Goal: Information Seeking & Learning: Learn about a topic

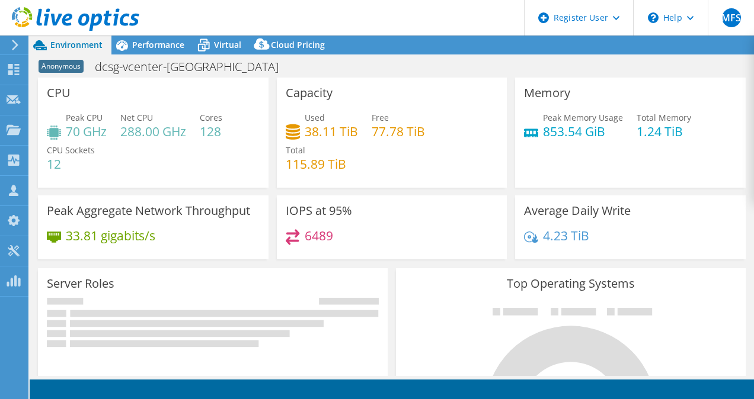
select select "USD"
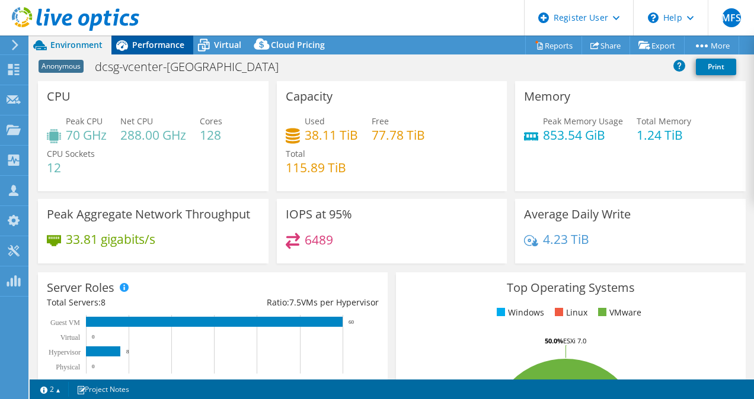
click at [142, 46] on span "Performance" at bounding box center [158, 44] width 52 height 11
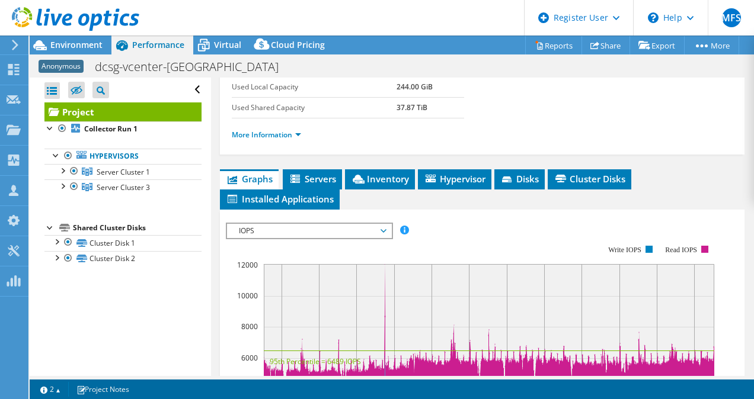
scroll to position [237, 0]
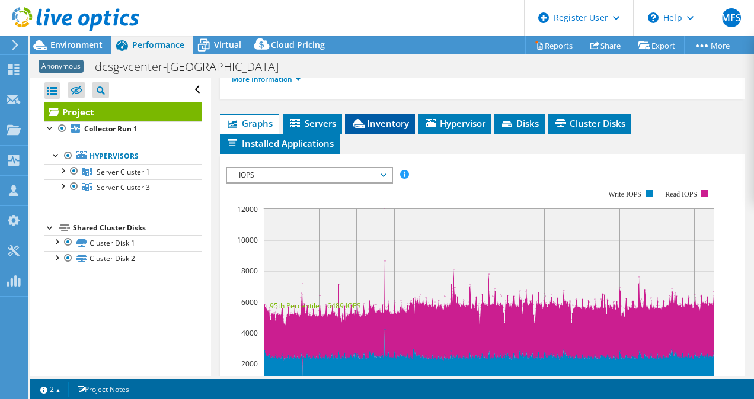
click at [382, 134] on li "Inventory" at bounding box center [380, 124] width 70 height 20
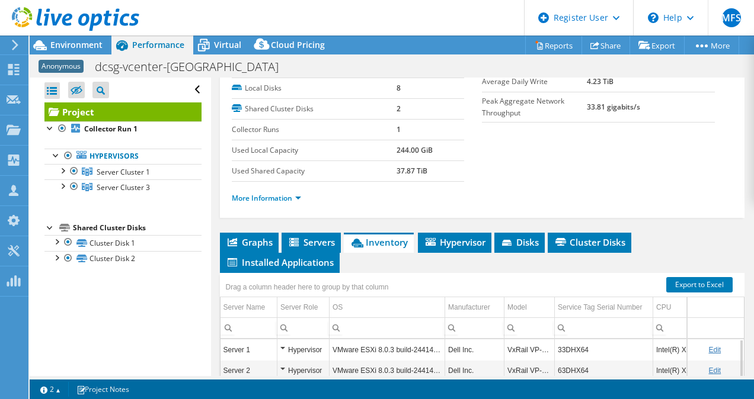
scroll to position [118, 0]
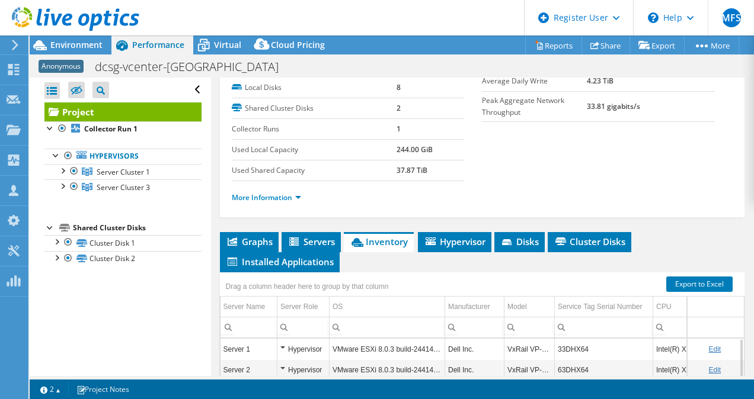
click at [267, 214] on div "More Information" at bounding box center [482, 197] width 501 height 33
click at [270, 203] on link "More Information" at bounding box center [266, 198] width 69 height 10
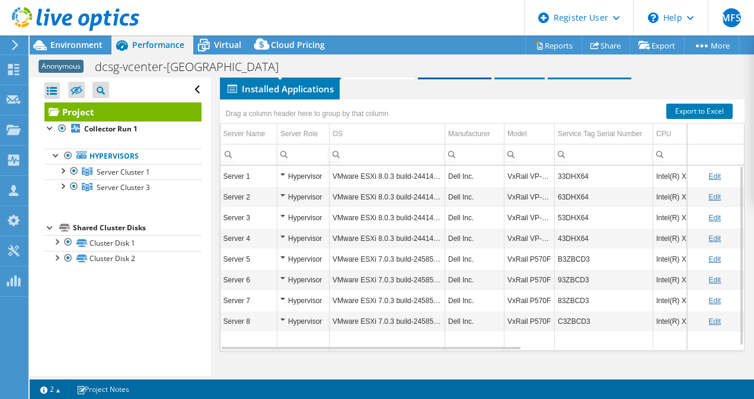
scroll to position [661, 0]
click at [62, 44] on span "Environment" at bounding box center [76, 44] width 52 height 11
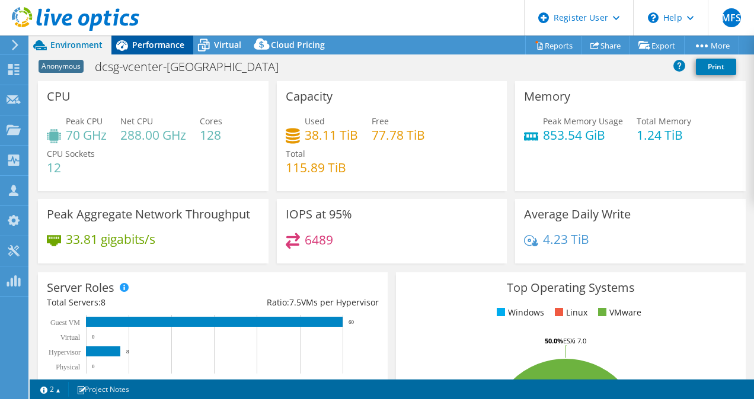
click at [152, 43] on span "Performance" at bounding box center [158, 44] width 52 height 11
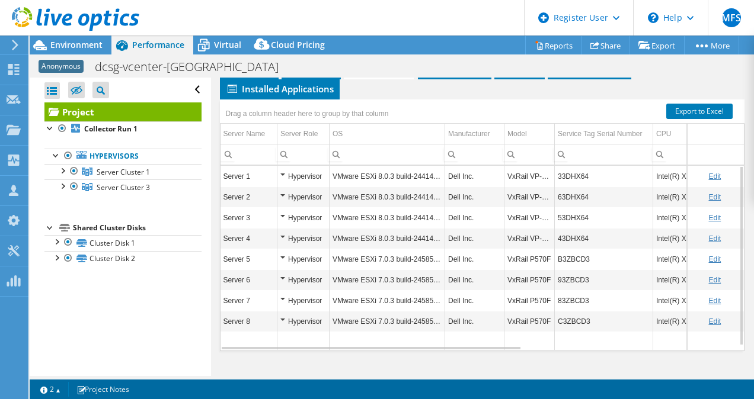
scroll to position [483, 0]
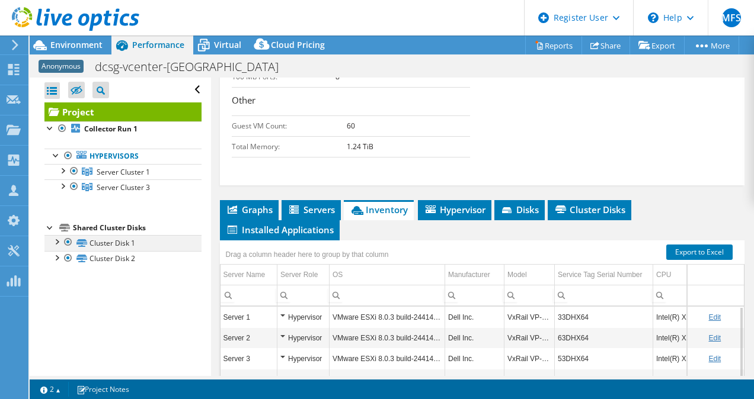
click at [66, 241] on div at bounding box center [68, 242] width 12 height 14
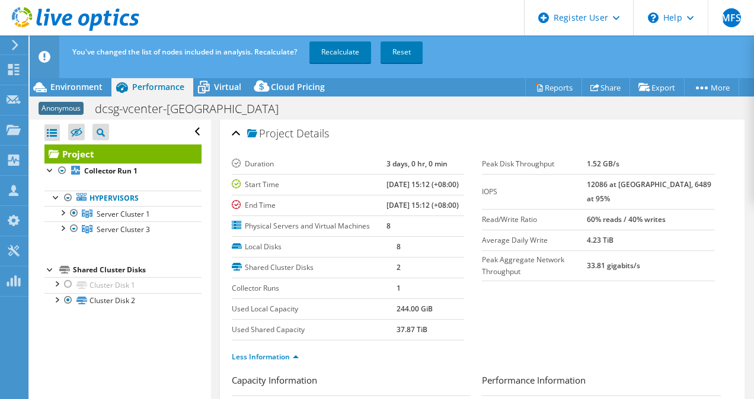
scroll to position [0, 0]
click at [73, 210] on div at bounding box center [74, 213] width 12 height 14
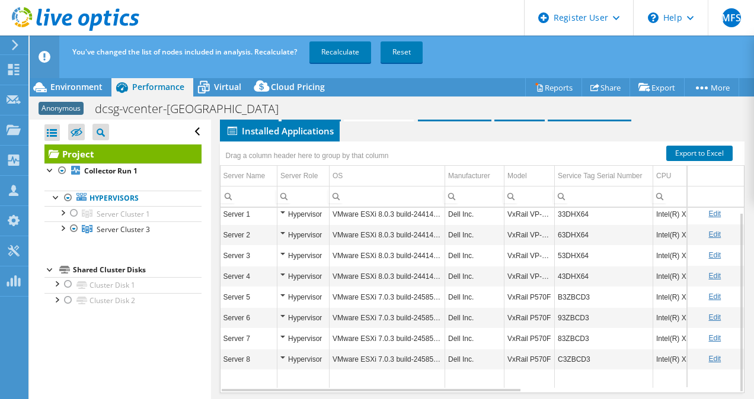
scroll to position [661, 0]
click at [56, 94] on div "Environment" at bounding box center [71, 87] width 82 height 19
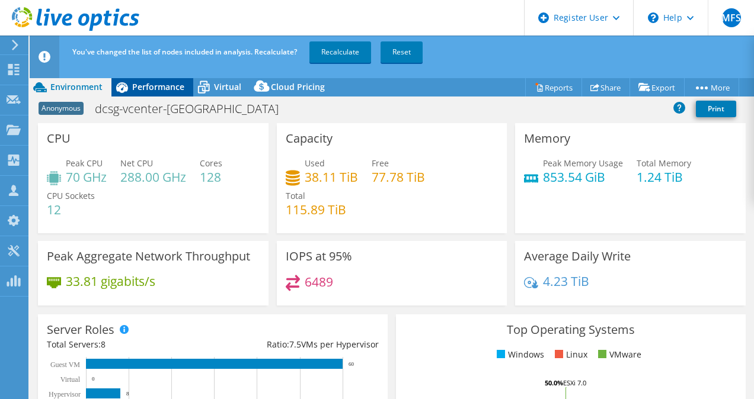
click at [140, 91] on span "Performance" at bounding box center [158, 86] width 52 height 11
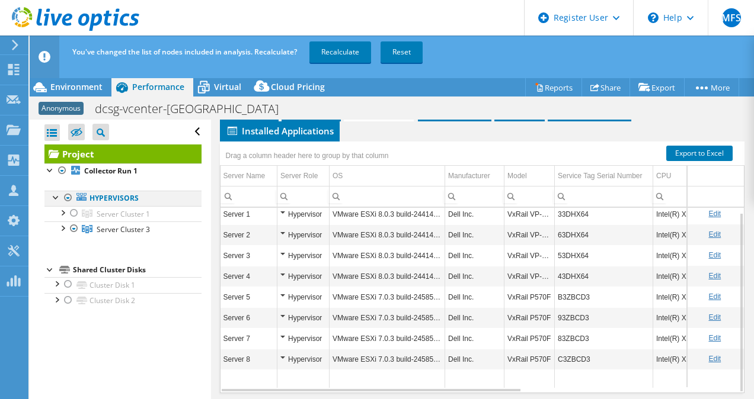
click at [66, 198] on div at bounding box center [68, 198] width 12 height 14
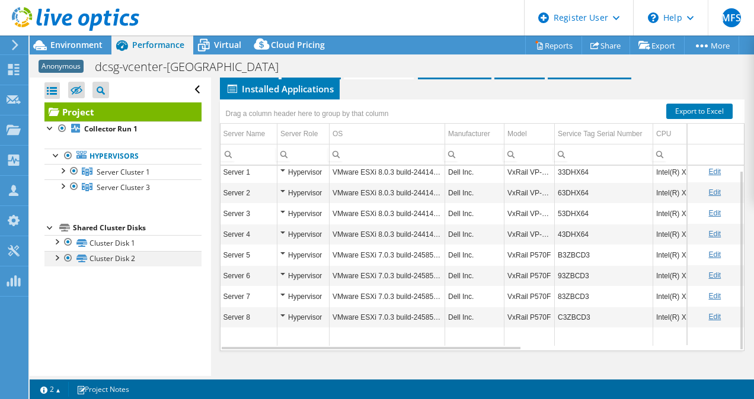
click at [64, 258] on div at bounding box center [68, 258] width 12 height 14
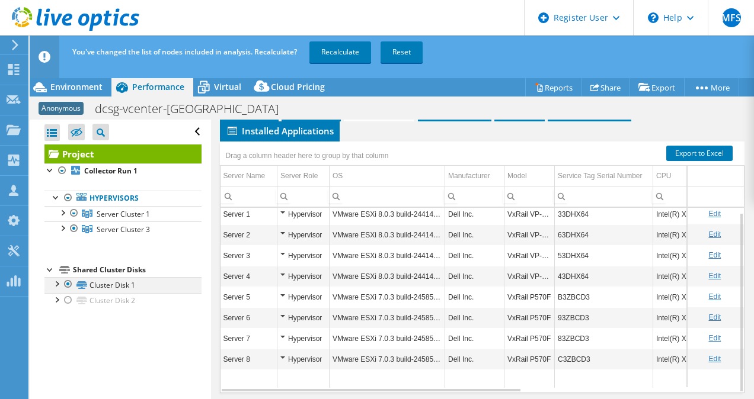
click at [69, 284] on div at bounding box center [68, 284] width 12 height 14
click at [68, 296] on div at bounding box center [68, 300] width 12 height 14
click at [344, 53] on link "Recalculate" at bounding box center [340, 51] width 62 height 21
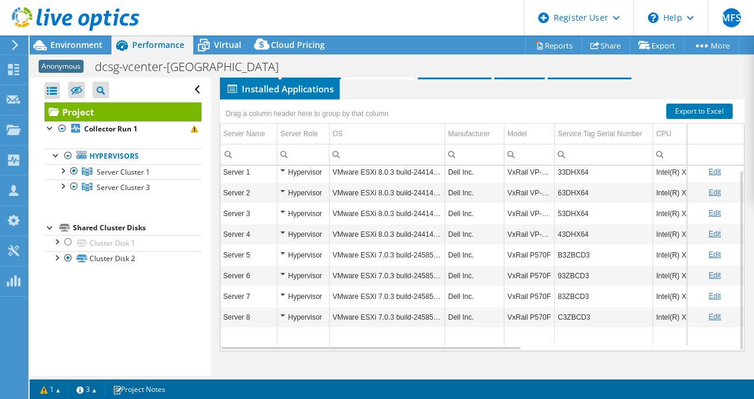
scroll to position [329, 0]
click at [72, 240] on div at bounding box center [68, 242] width 12 height 14
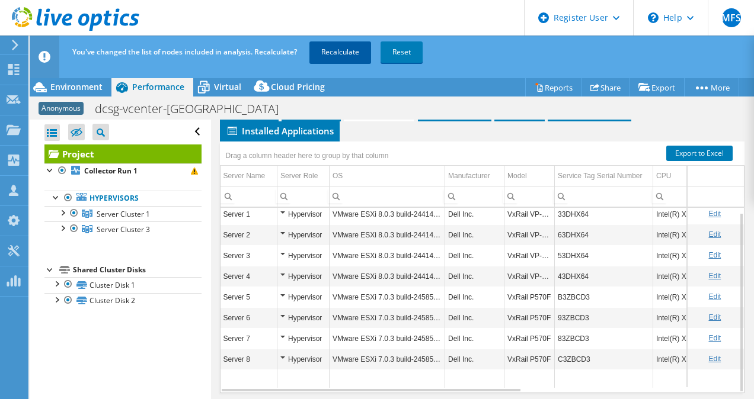
click at [347, 52] on link "Recalculate" at bounding box center [340, 51] width 62 height 21
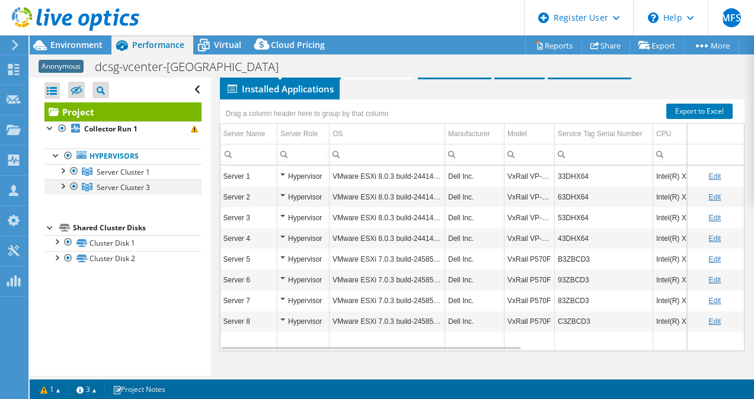
click at [71, 188] on div at bounding box center [74, 187] width 12 height 14
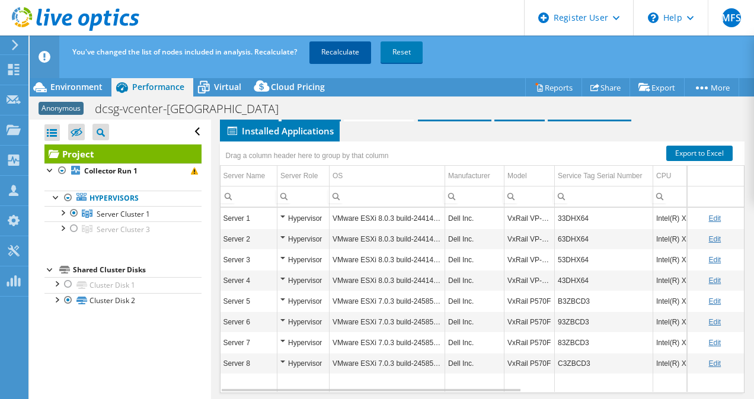
click at [339, 54] on link "Recalculate" at bounding box center [340, 51] width 62 height 21
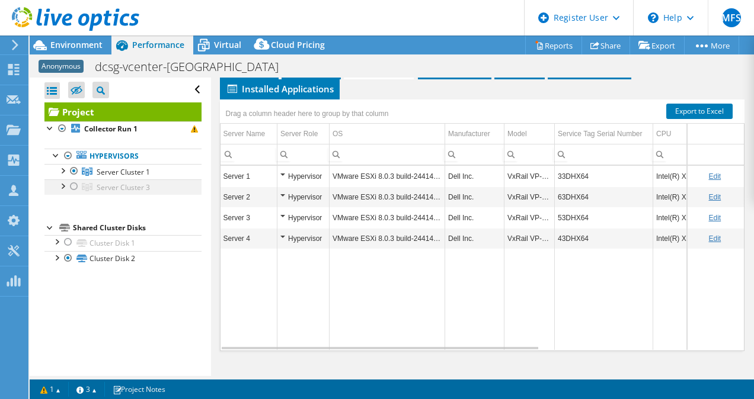
click at [75, 186] on div at bounding box center [74, 187] width 12 height 14
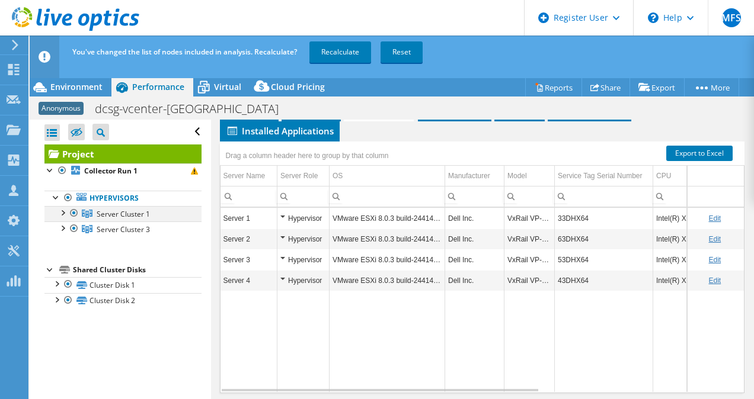
click at [73, 213] on div at bounding box center [74, 213] width 12 height 14
click at [344, 53] on link "Recalculate" at bounding box center [340, 51] width 62 height 21
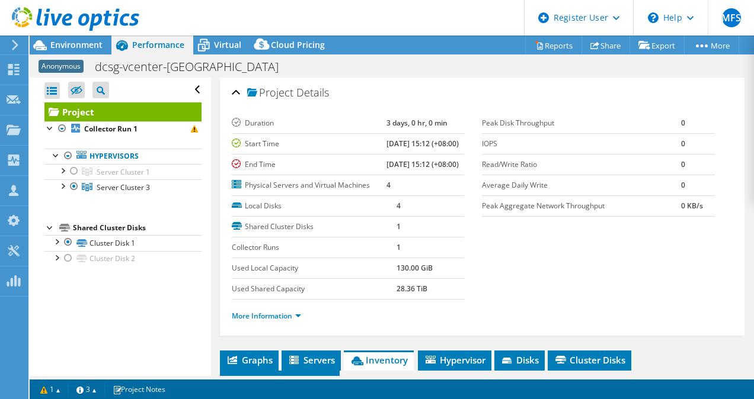
scroll to position [0, 0]
click at [65, 46] on span "Environment" at bounding box center [76, 44] width 52 height 11
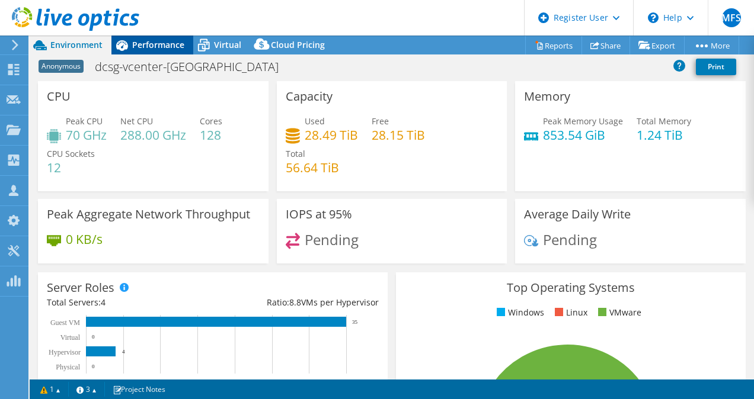
click at [145, 47] on span "Performance" at bounding box center [158, 44] width 52 height 11
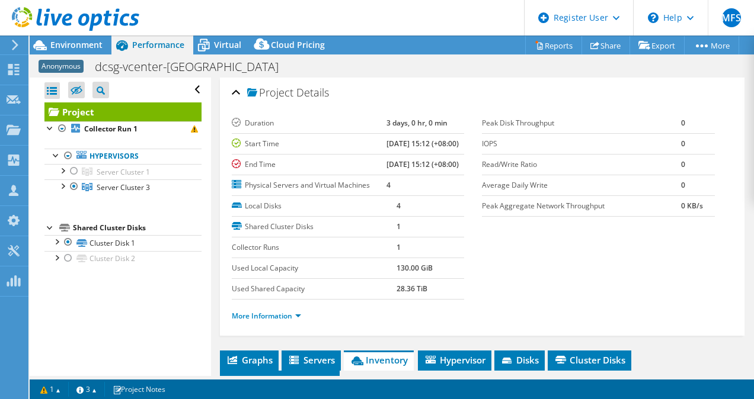
scroll to position [237, 0]
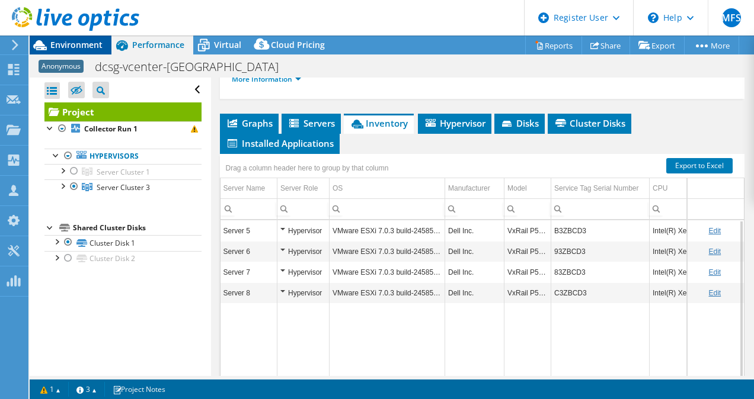
click at [85, 44] on span "Environment" at bounding box center [76, 44] width 52 height 11
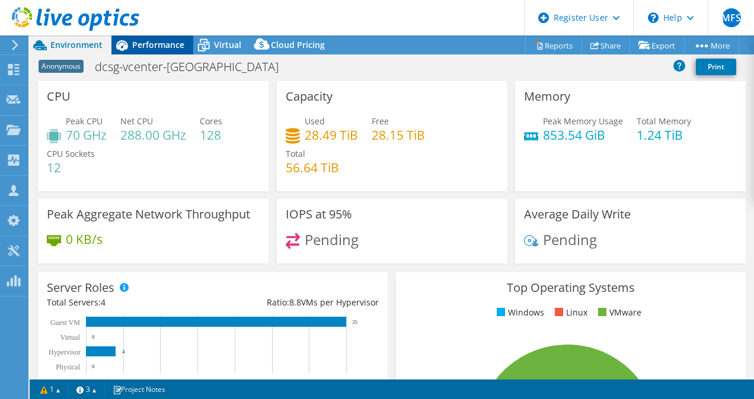
click at [139, 44] on span "Performance" at bounding box center [158, 44] width 52 height 11
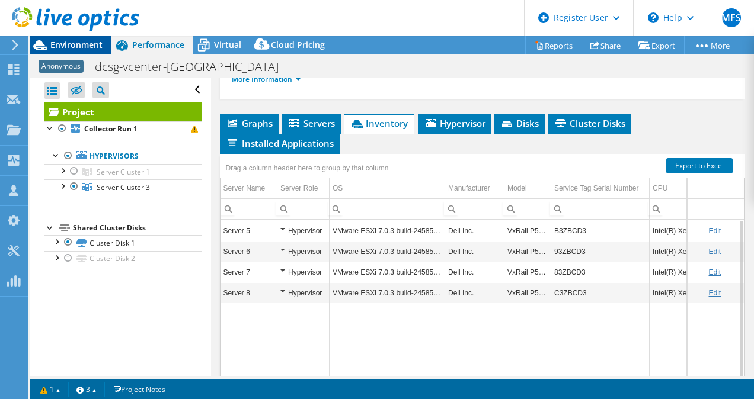
click at [66, 52] on div "Environment" at bounding box center [71, 45] width 82 height 19
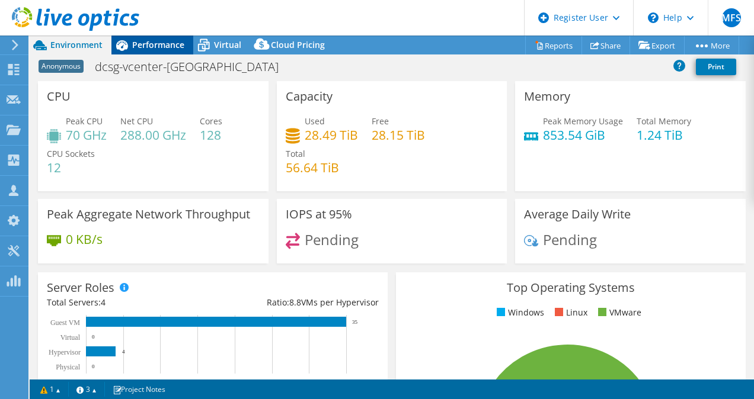
click at [161, 42] on span "Performance" at bounding box center [158, 44] width 52 height 11
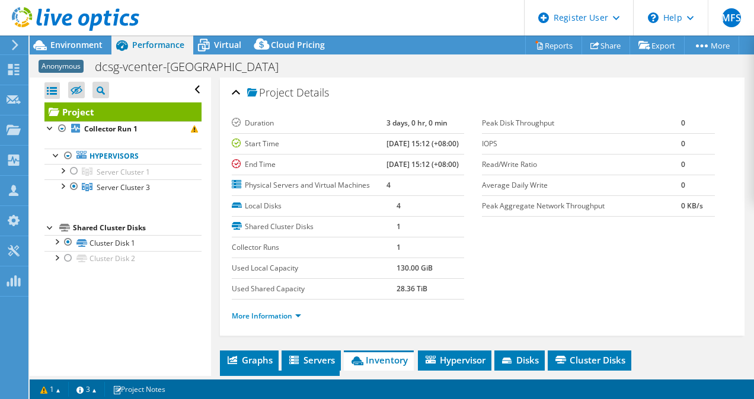
scroll to position [178, 0]
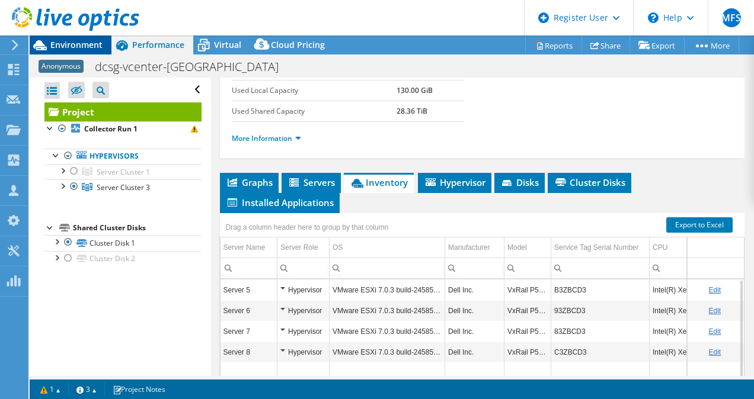
click at [55, 44] on span "Environment" at bounding box center [76, 44] width 52 height 11
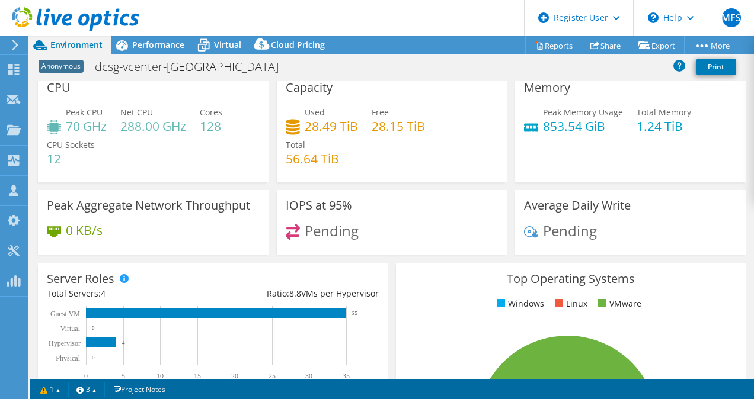
scroll to position [0, 0]
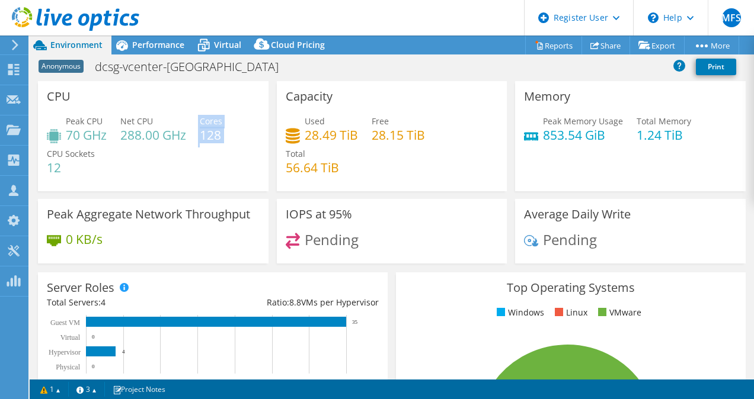
drag, startPoint x: 198, startPoint y: 134, endPoint x: 240, endPoint y: 133, distance: 41.5
click at [240, 133] on div "Peak CPU 70 GHz Net CPU 288.00 GHz Cores 128 CPU Sockets 12" at bounding box center [153, 150] width 213 height 71
drag, startPoint x: 240, startPoint y: 133, endPoint x: 145, endPoint y: 50, distance: 126.0
click at [145, 45] on span "Performance" at bounding box center [158, 44] width 52 height 11
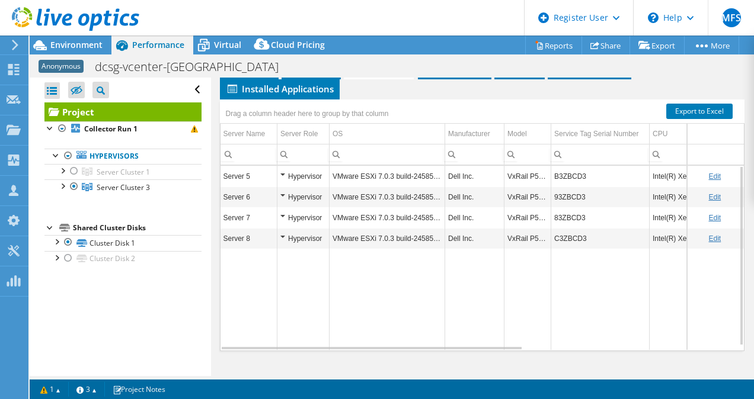
scroll to position [118, 0]
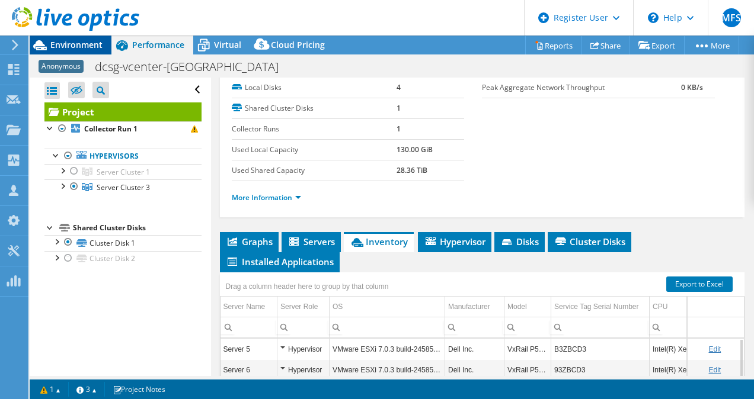
click at [81, 50] on span "Environment" at bounding box center [76, 44] width 52 height 11
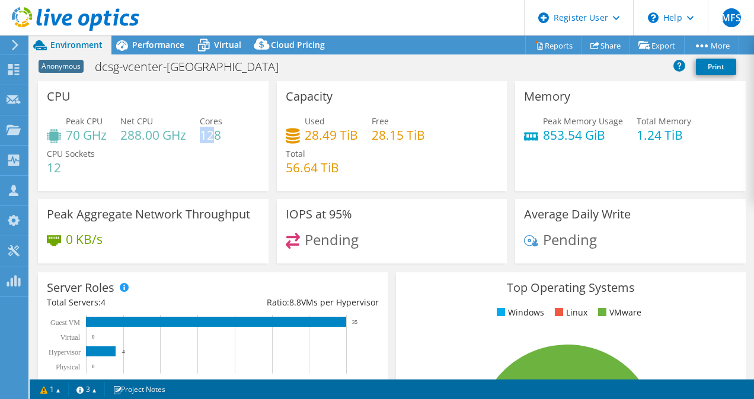
drag, startPoint x: 201, startPoint y: 135, endPoint x: 218, endPoint y: 134, distance: 17.2
click at [218, 134] on h4 "128" at bounding box center [211, 135] width 23 height 13
click at [364, 148] on div "Used 28.49 TiB Free 28.15 TiB Total 56.64 TiB" at bounding box center [392, 150] width 213 height 71
click at [212, 46] on icon at bounding box center [203, 45] width 21 height 21
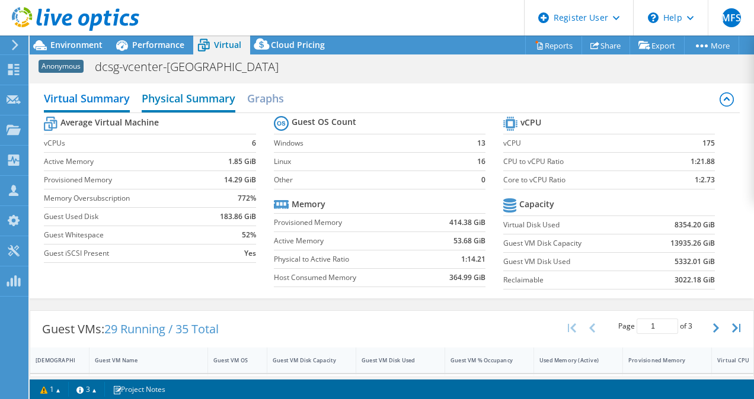
click at [203, 102] on h2 "Physical Summary" at bounding box center [189, 99] width 94 height 26
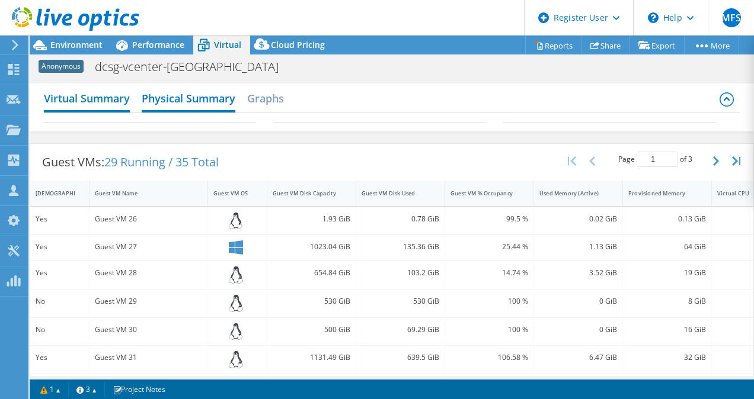
click at [111, 97] on h2 "Virtual Summary" at bounding box center [87, 99] width 86 height 26
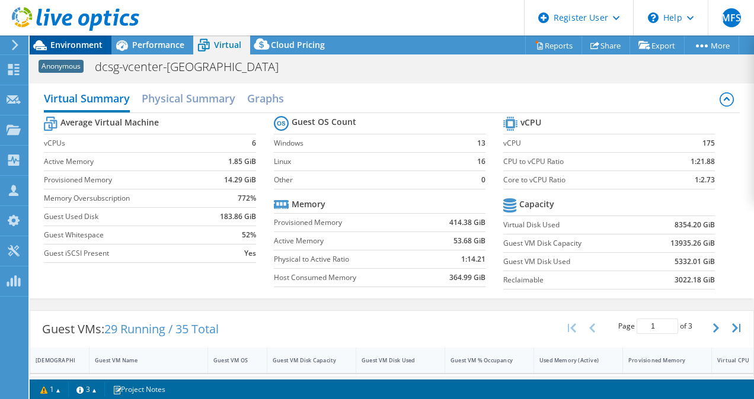
click at [78, 40] on span "Environment" at bounding box center [76, 44] width 52 height 11
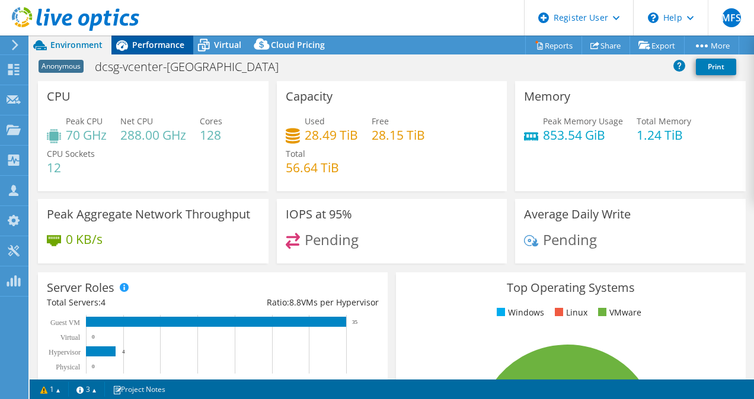
click at [156, 45] on span "Performance" at bounding box center [158, 44] width 52 height 11
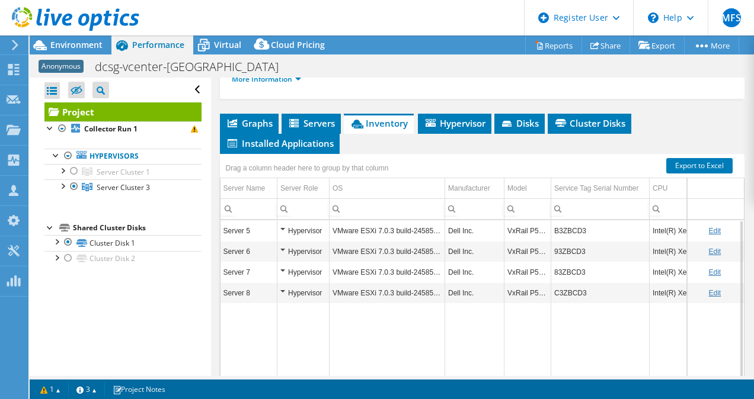
scroll to position [178, 0]
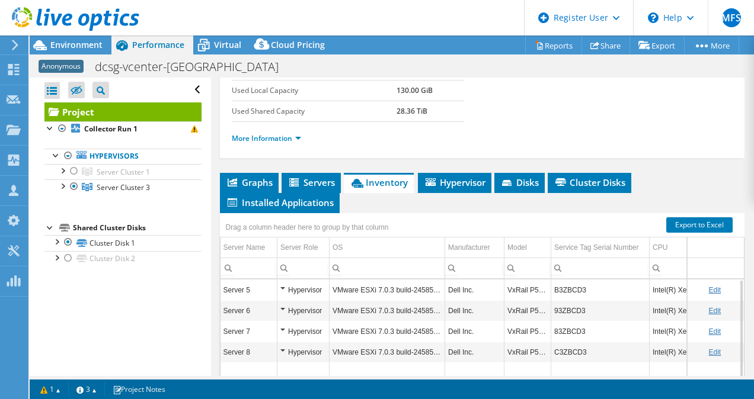
click at [272, 145] on li "More Information" at bounding box center [270, 138] width 76 height 13
click at [293, 143] on link "More Information" at bounding box center [266, 138] width 69 height 10
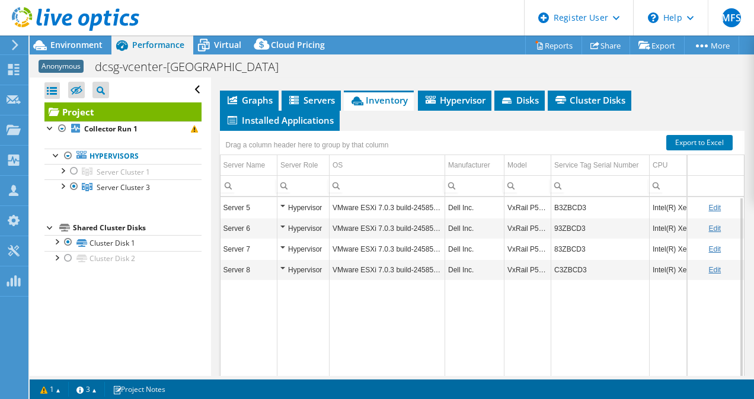
scroll to position [474, 0]
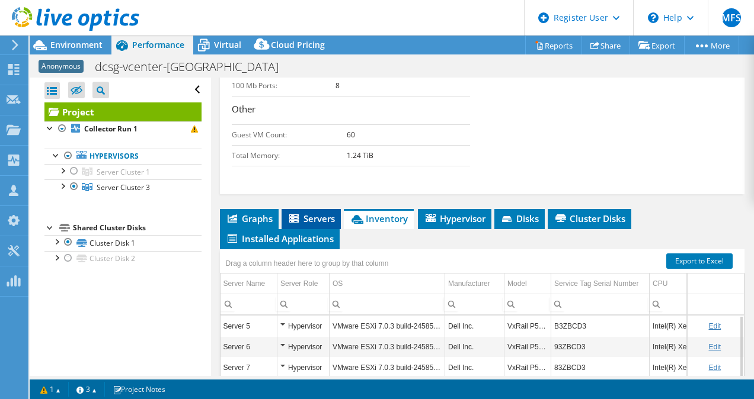
click at [314, 225] on span "Servers" at bounding box center [310, 219] width 47 height 12
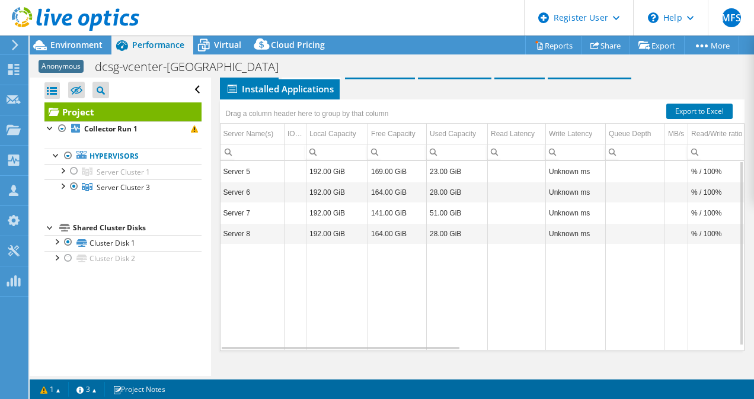
scroll to position [533, 0]
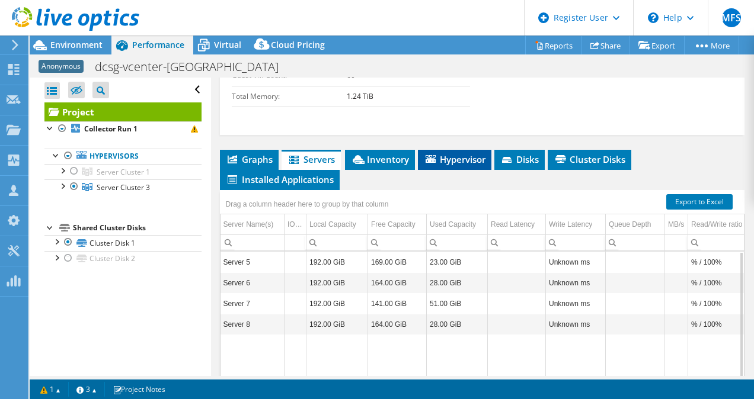
click at [447, 165] on span "Hypervisor" at bounding box center [455, 159] width 62 height 12
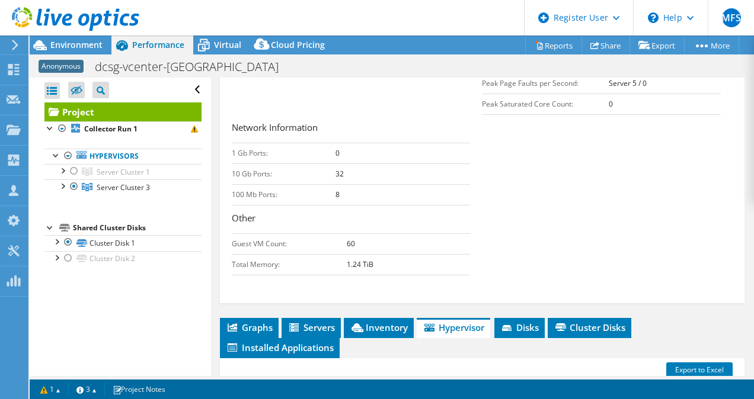
scroll to position [364, 0]
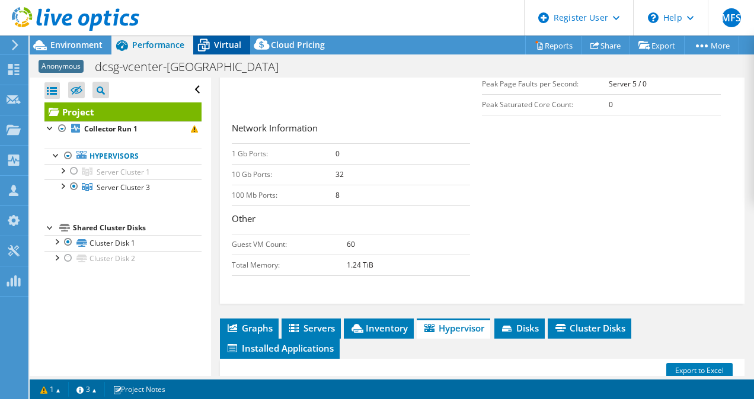
click at [223, 39] on span "Virtual" at bounding box center [227, 44] width 27 height 11
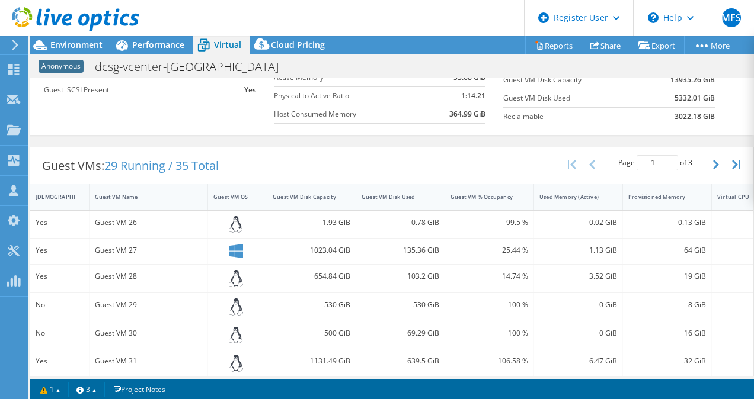
scroll to position [178, 0]
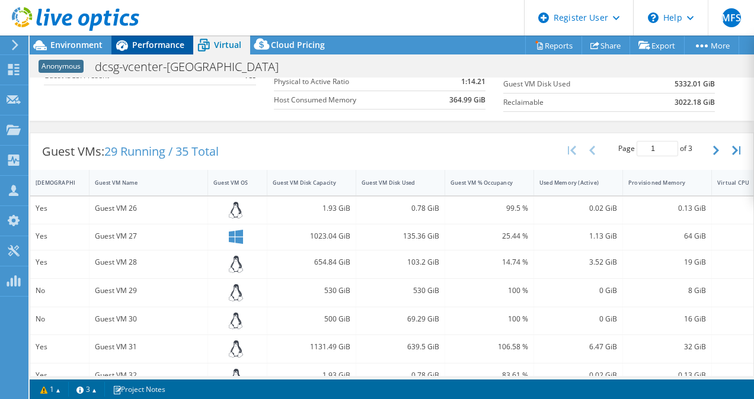
click at [149, 47] on span "Performance" at bounding box center [158, 44] width 52 height 11
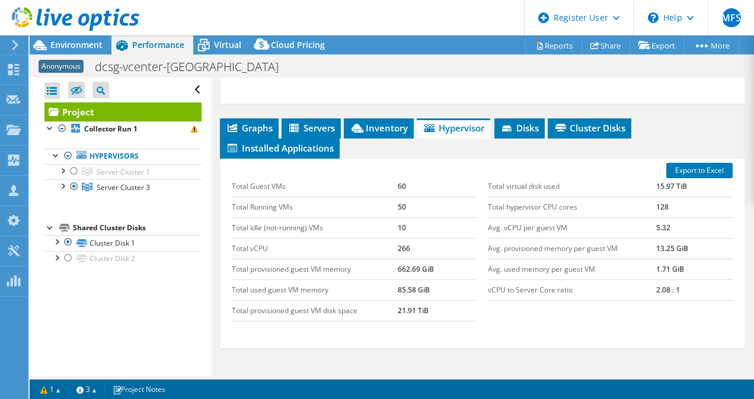
scroll to position [601, 0]
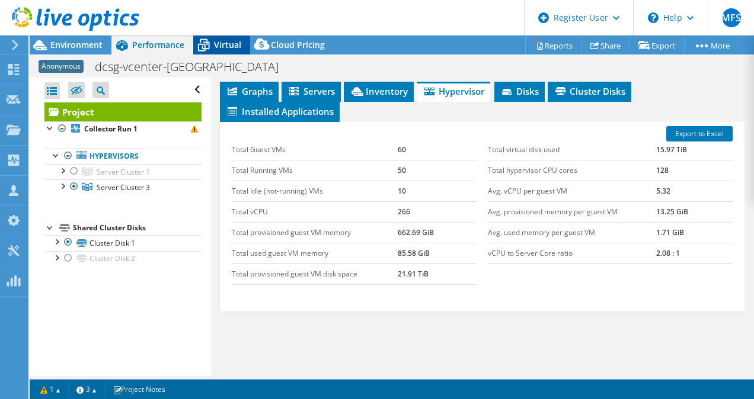
click at [209, 43] on icon at bounding box center [204, 45] width 12 height 9
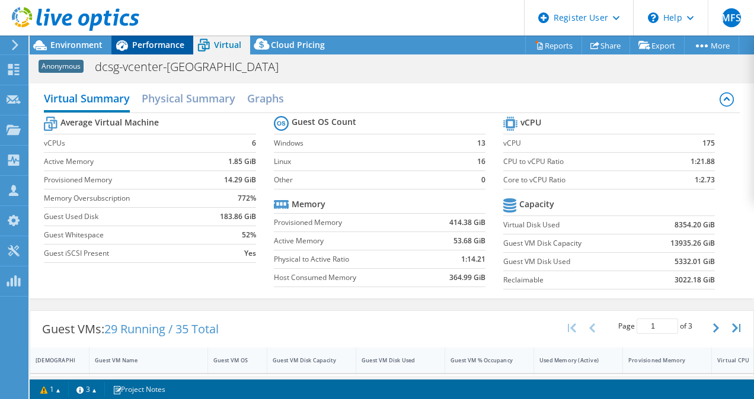
click at [157, 50] on span "Performance" at bounding box center [158, 44] width 52 height 11
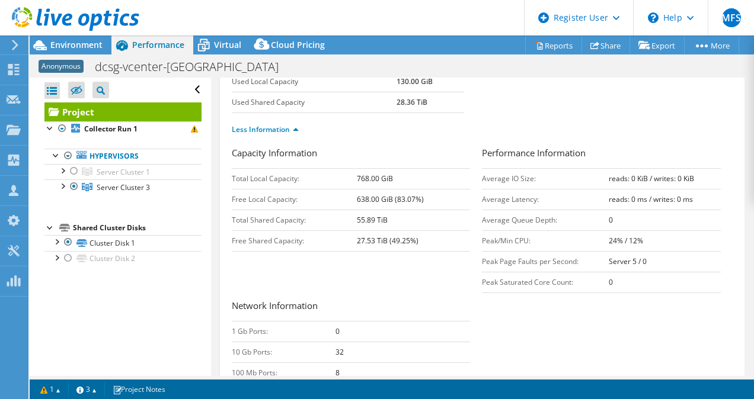
scroll to position [68, 0]
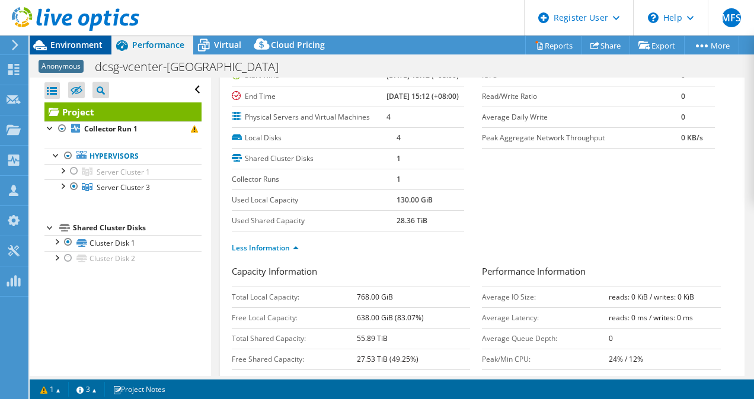
click at [61, 52] on div "Environment" at bounding box center [71, 45] width 82 height 19
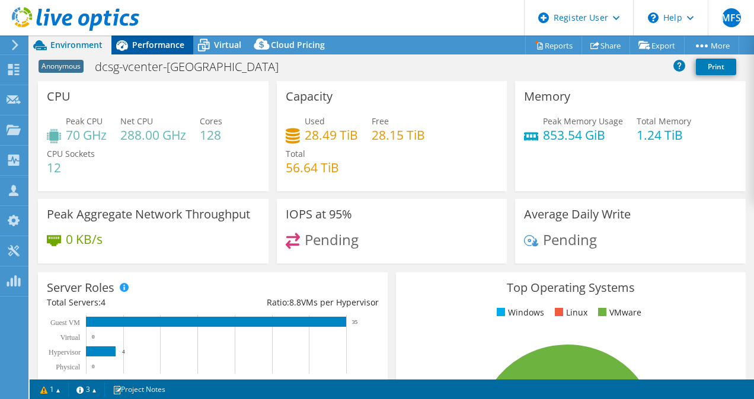
click at [159, 53] on div "Performance" at bounding box center [152, 45] width 82 height 19
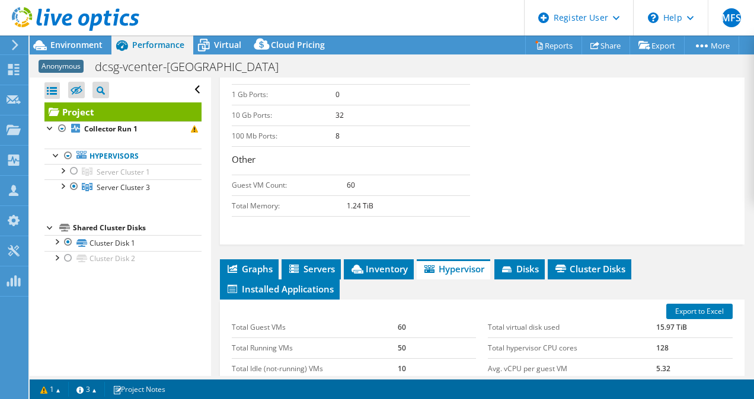
scroll to position [601, 0]
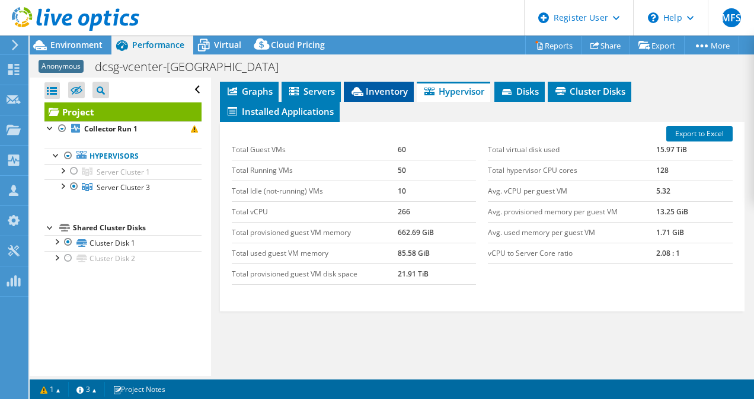
click at [361, 96] on icon at bounding box center [357, 91] width 12 height 9
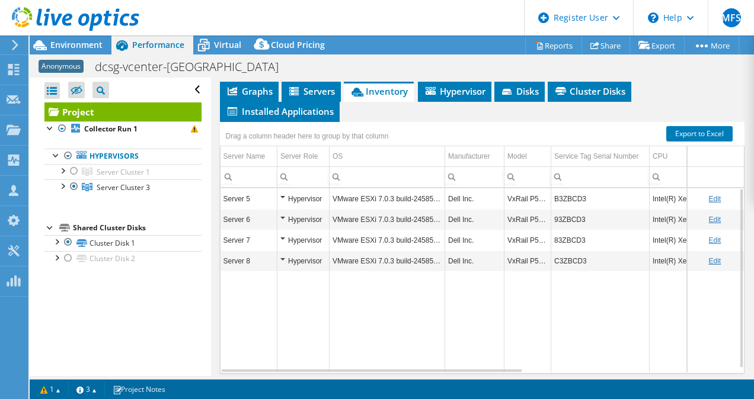
drag, startPoint x: 382, startPoint y: 374, endPoint x: 428, endPoint y: 376, distance: 46.2
click at [428, 373] on td "Data grid" at bounding box center [387, 321] width 116 height 101
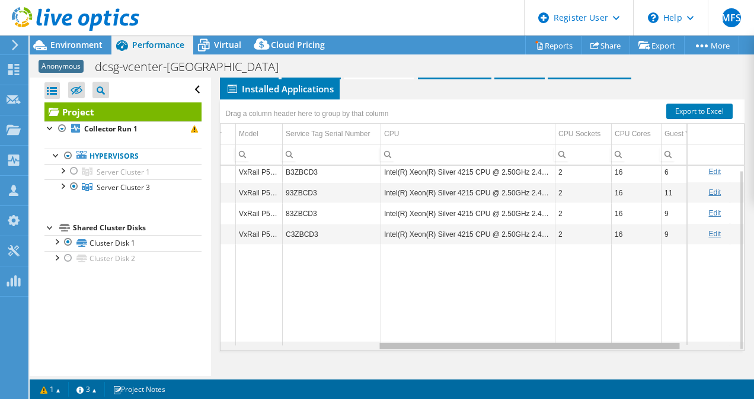
scroll to position [4, 270]
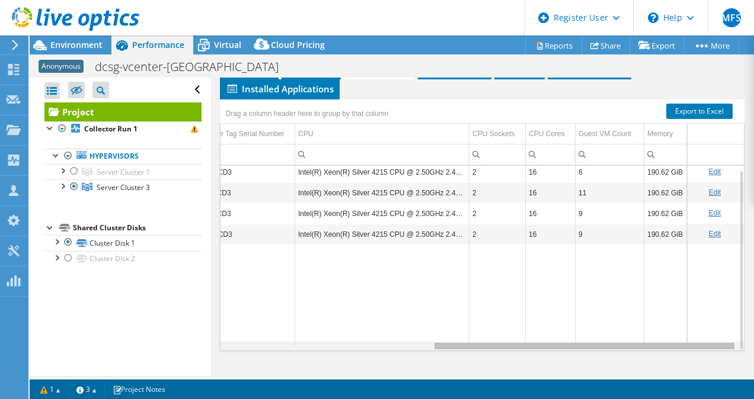
drag, startPoint x: 422, startPoint y: 347, endPoint x: 624, endPoint y: 313, distance: 204.8
click at [641, 341] on body "MFS Dell User [PERSON_NAME] Faizan S [EMAIL_ADDRESS][DOMAIN_NAME] Dell My Profi…" at bounding box center [377, 199] width 754 height 399
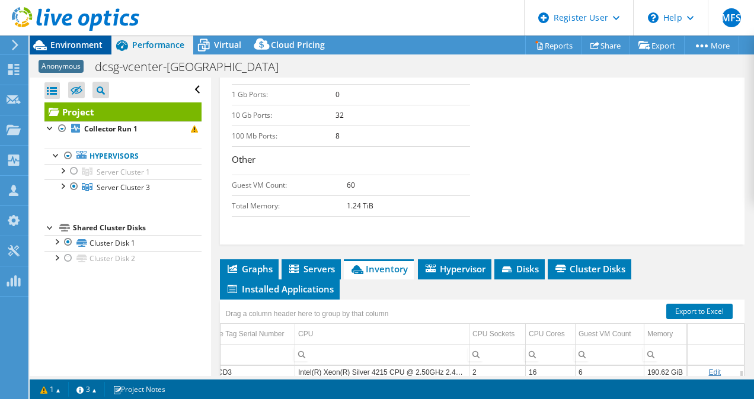
click at [53, 44] on span "Environment" at bounding box center [76, 44] width 52 height 11
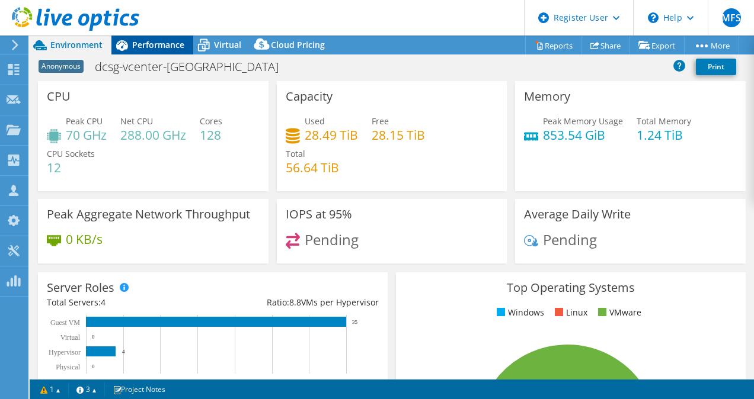
click at [158, 46] on span "Performance" at bounding box center [158, 44] width 52 height 11
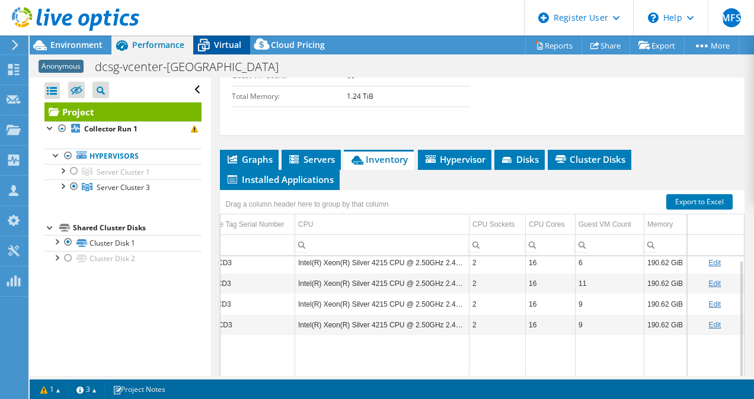
click at [223, 44] on span "Virtual" at bounding box center [227, 44] width 27 height 11
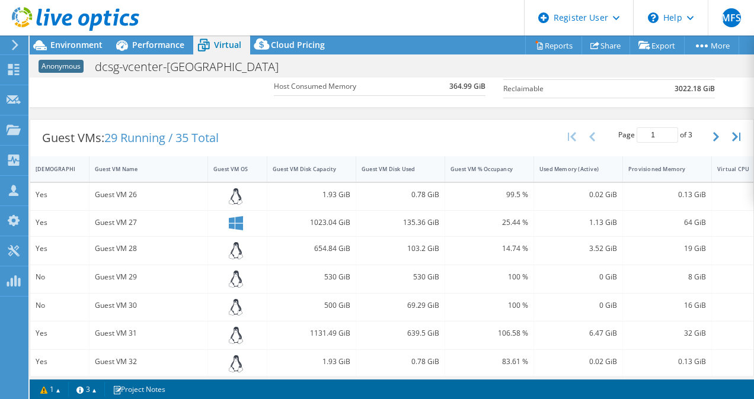
scroll to position [0, 0]
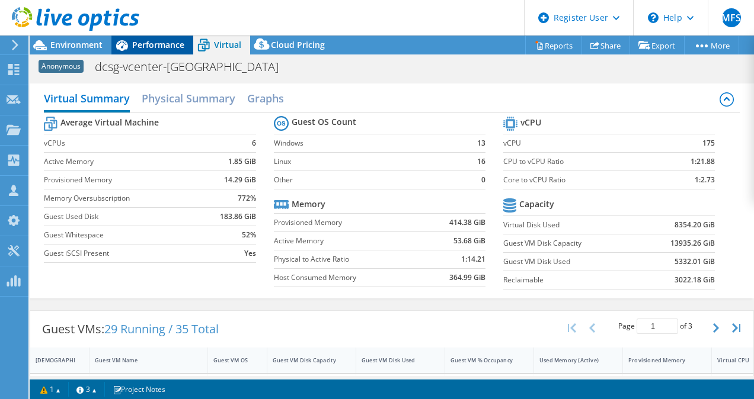
click at [139, 50] on span "Performance" at bounding box center [158, 44] width 52 height 11
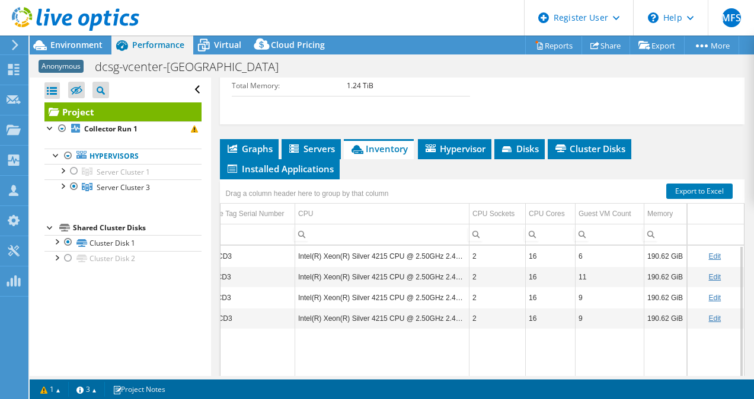
scroll to position [483, 0]
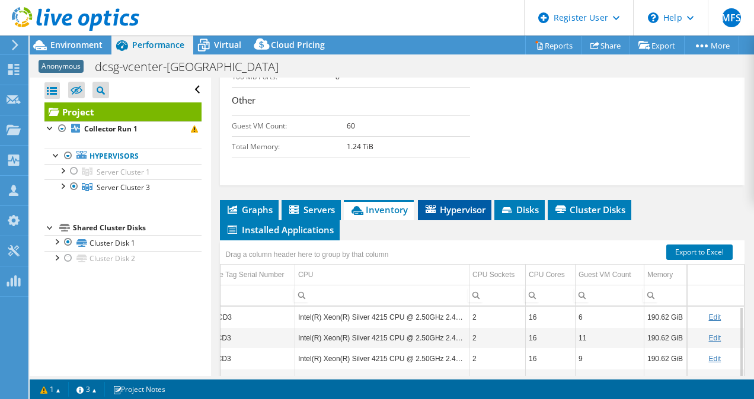
click at [469, 216] on span "Hypervisor" at bounding box center [455, 210] width 62 height 12
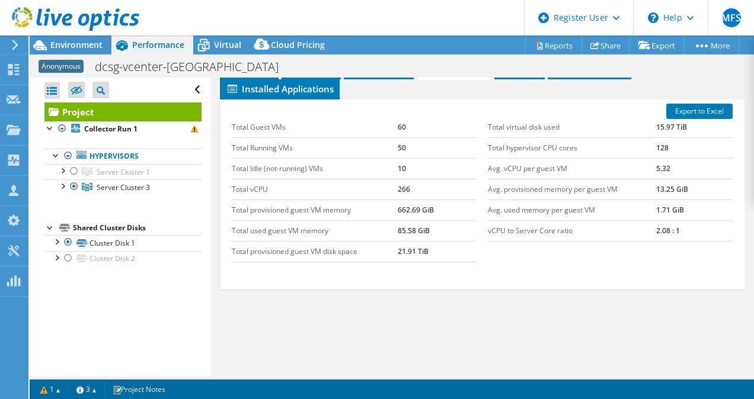
scroll to position [661, 0]
drag, startPoint x: 393, startPoint y: 209, endPoint x: 447, endPoint y: 208, distance: 53.9
click at [447, 208] on tr "Total provisioned guest VM memory 662.69 GiB" at bounding box center [354, 210] width 245 height 21
drag, startPoint x: 447, startPoint y: 208, endPoint x: 460, endPoint y: 270, distance: 63.6
click at [460, 270] on div "Total Guest VMs 60 Total Running VMs 50 Total Idle (not-running) VMs 10 Total v…" at bounding box center [354, 189] width 257 height 169
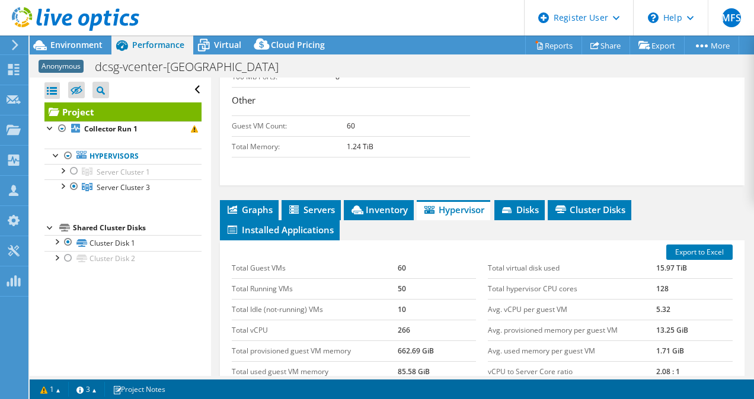
scroll to position [601, 0]
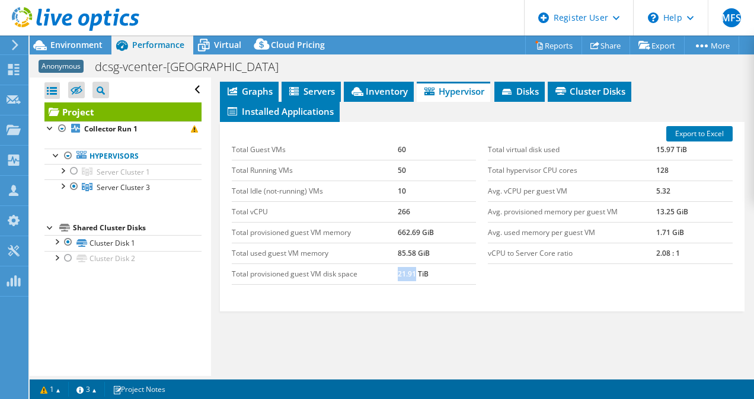
drag, startPoint x: 391, startPoint y: 310, endPoint x: 412, endPoint y: 309, distance: 21.4
click at [412, 284] on tr "Total provisioned guest VM disk space 21.91 TiB" at bounding box center [354, 274] width 245 height 21
